Goal: Download file/media

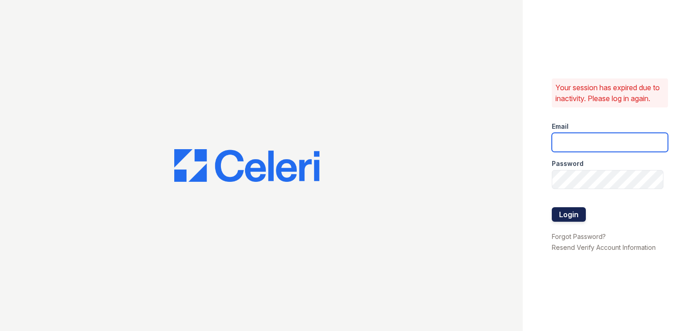
type input "[EMAIL_ADDRESS][DOMAIN_NAME]"
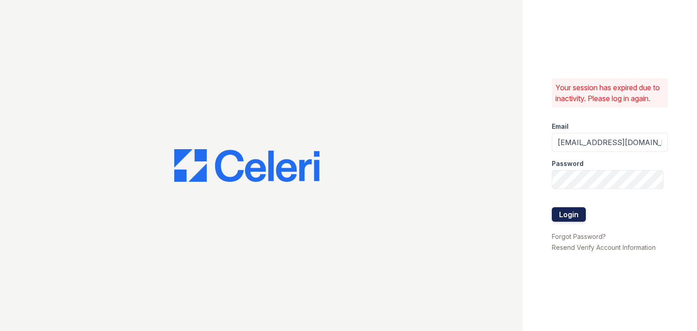
click at [567, 213] on button "Login" at bounding box center [569, 214] width 34 height 15
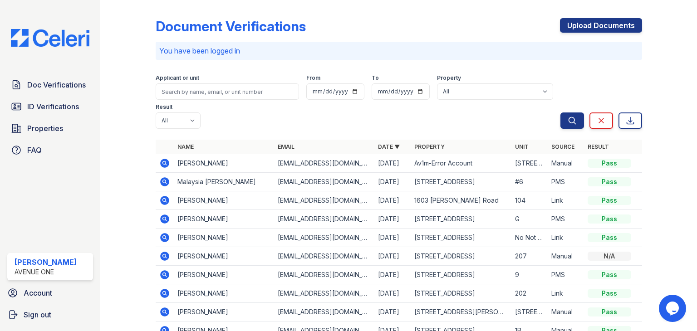
click at [165, 274] on icon at bounding box center [164, 275] width 11 height 11
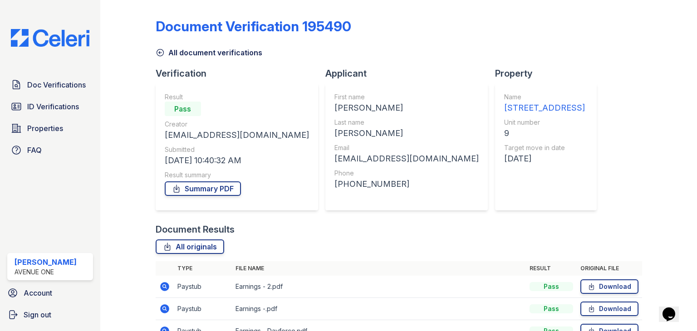
scroll to position [108, 0]
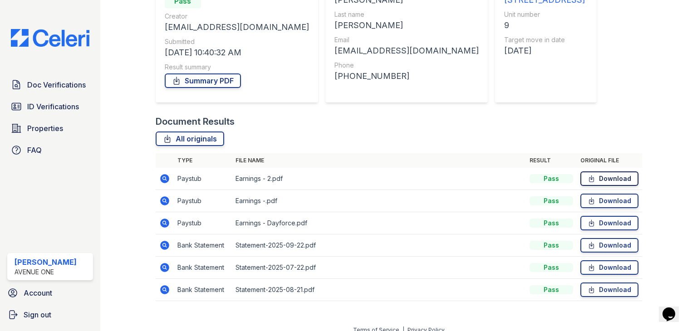
click at [592, 181] on link "Download" at bounding box center [609, 179] width 58 height 15
click at [594, 201] on link "Download" at bounding box center [609, 201] width 58 height 15
click at [595, 224] on link "Download" at bounding box center [609, 223] width 58 height 15
click at [601, 245] on link "Download" at bounding box center [609, 245] width 58 height 15
click at [597, 267] on link "Download" at bounding box center [609, 267] width 58 height 15
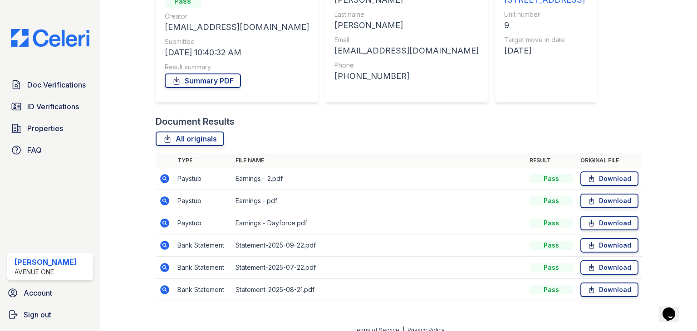
click at [598, 298] on td "Download" at bounding box center [609, 290] width 65 height 22
click at [597, 289] on link "Download" at bounding box center [609, 290] width 58 height 15
click at [195, 79] on link "Summary PDF" at bounding box center [203, 81] width 76 height 15
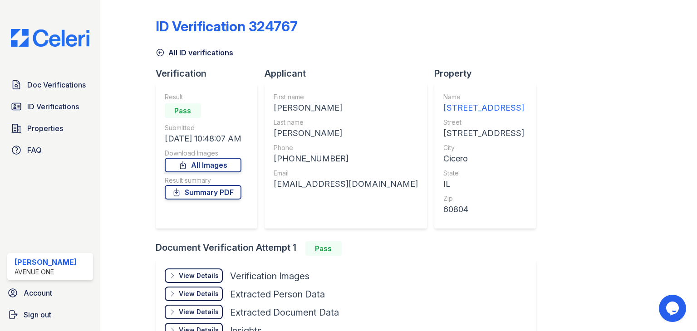
scroll to position [61, 0]
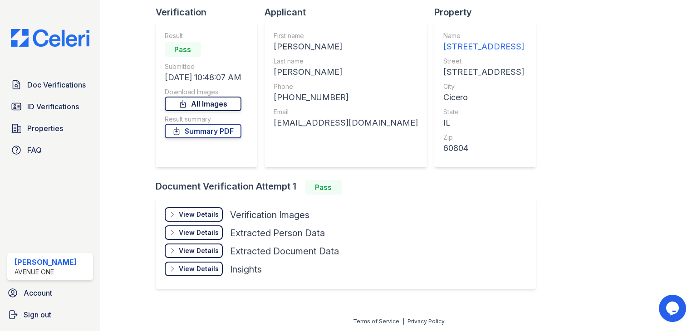
click at [234, 103] on link "All Images" at bounding box center [203, 104] width 77 height 15
click at [195, 129] on link "Summary PDF" at bounding box center [203, 131] width 77 height 15
click at [142, 20] on div at bounding box center [135, 121] width 40 height 359
